Goal: Information Seeking & Learning: Learn about a topic

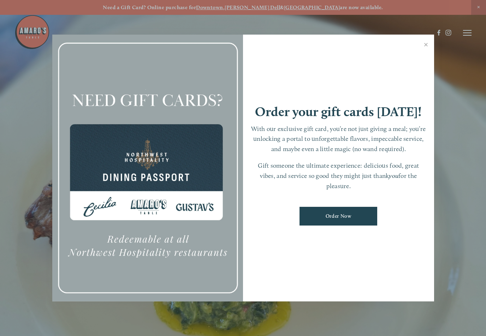
click at [422, 48] on link "Close" at bounding box center [426, 46] width 14 height 20
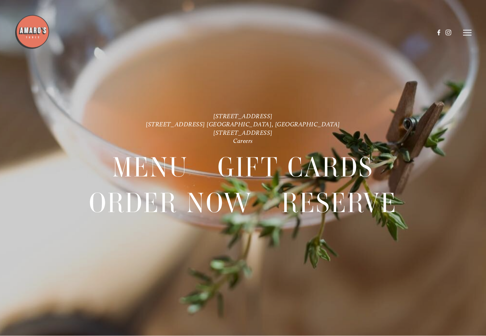
scroll to position [15, 0]
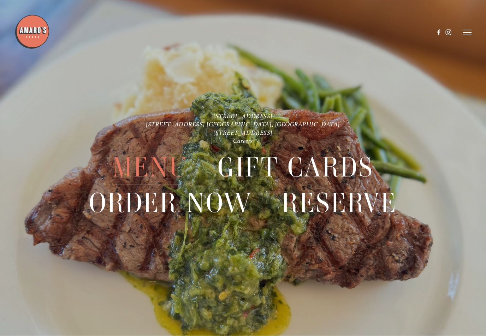
click at [471, 29] on header "Menu Order Now Visit Gallery 0" at bounding box center [242, 33] width 457 height 66
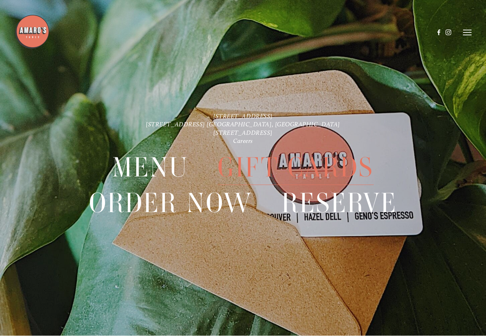
click at [477, 29] on div at bounding box center [243, 168] width 486 height 336
click at [469, 30] on icon at bounding box center [467, 33] width 8 height 6
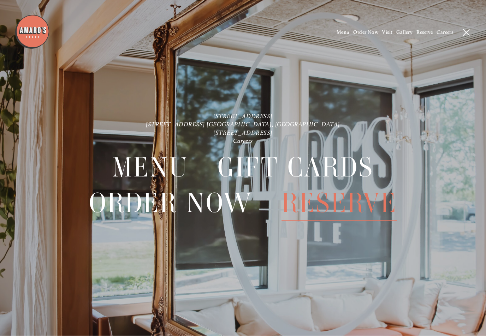
click at [342, 35] on span "Menu" at bounding box center [343, 33] width 13 height 6
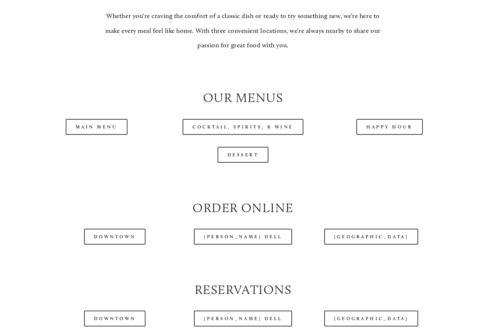
scroll to position [644, 0]
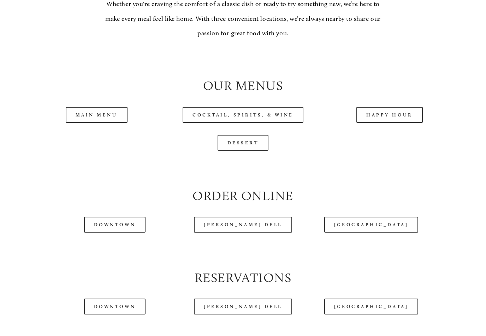
click at [111, 116] on link "Main Menu" at bounding box center [97, 115] width 62 height 16
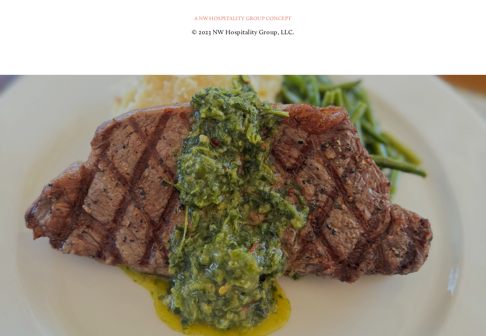
scroll to position [1448, 0]
